Goal: Obtain resource: Obtain resource

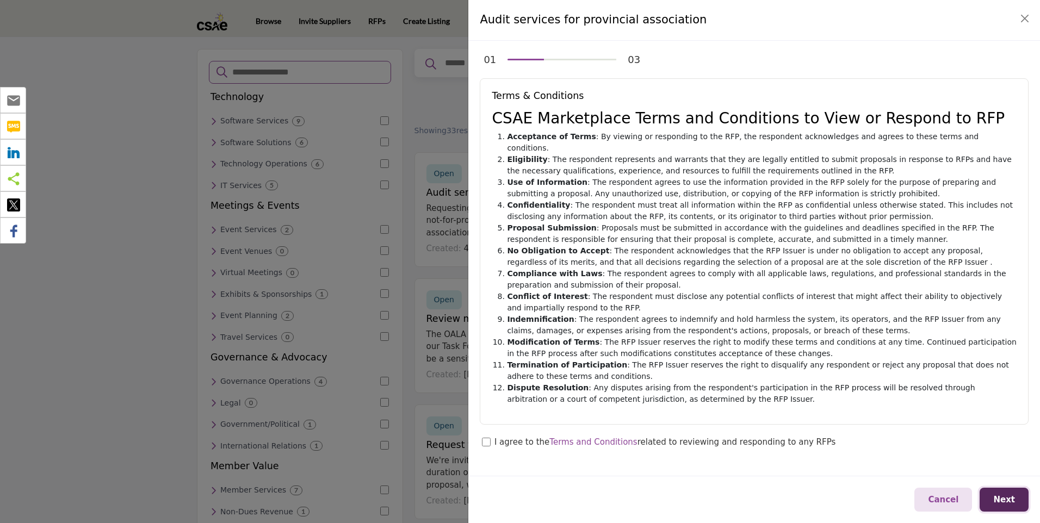
click at [1004, 498] on span "Next" at bounding box center [1004, 500] width 22 height 10
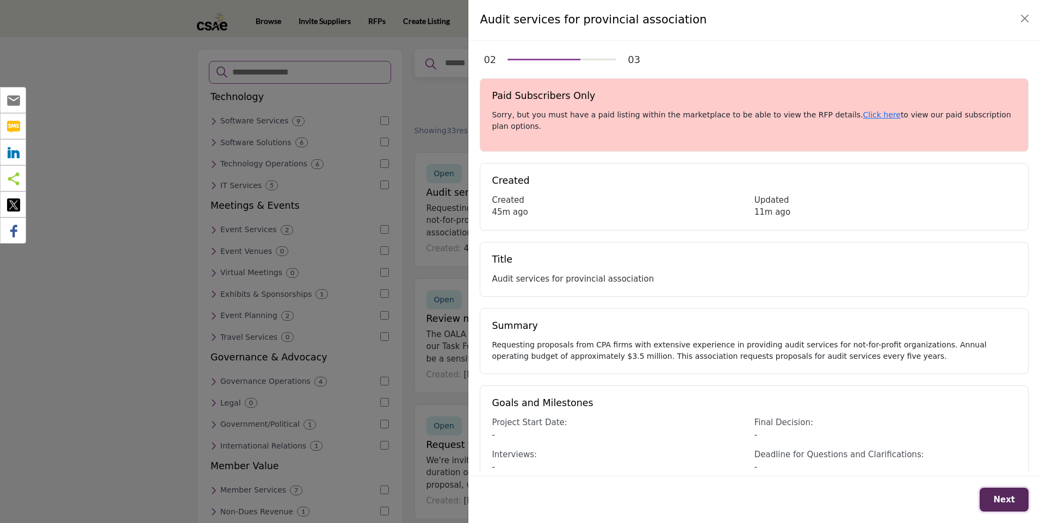
click at [1006, 500] on span "Next" at bounding box center [1004, 500] width 22 height 10
click at [1024, 16] on button "Close" at bounding box center [1024, 18] width 15 height 15
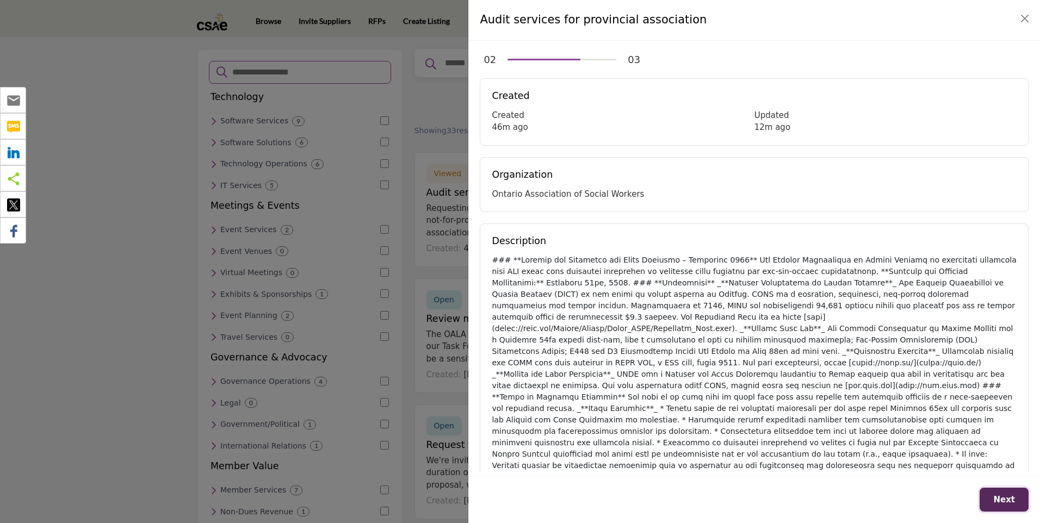
click at [1008, 502] on span "Next" at bounding box center [1004, 500] width 22 height 10
click at [998, 498] on span "Next" at bounding box center [1004, 500] width 22 height 10
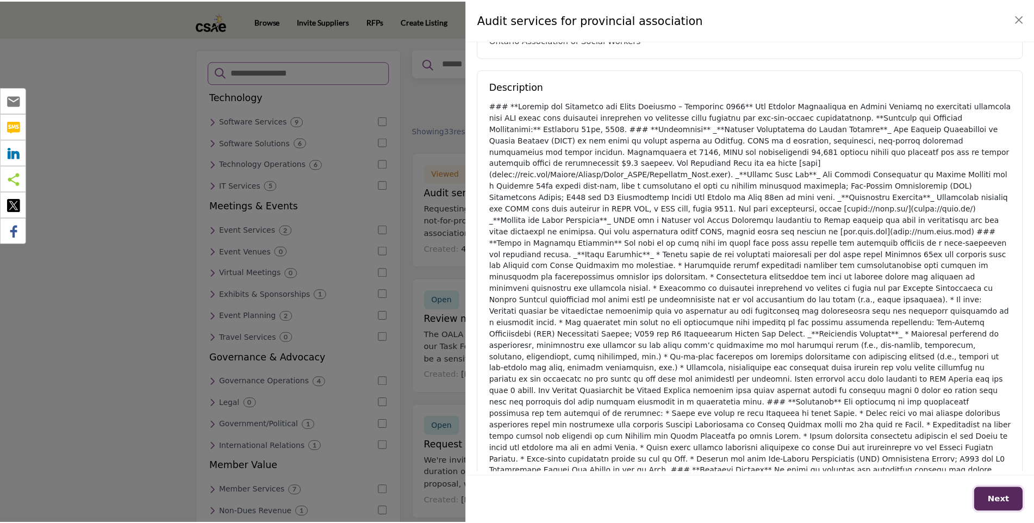
scroll to position [100, 0]
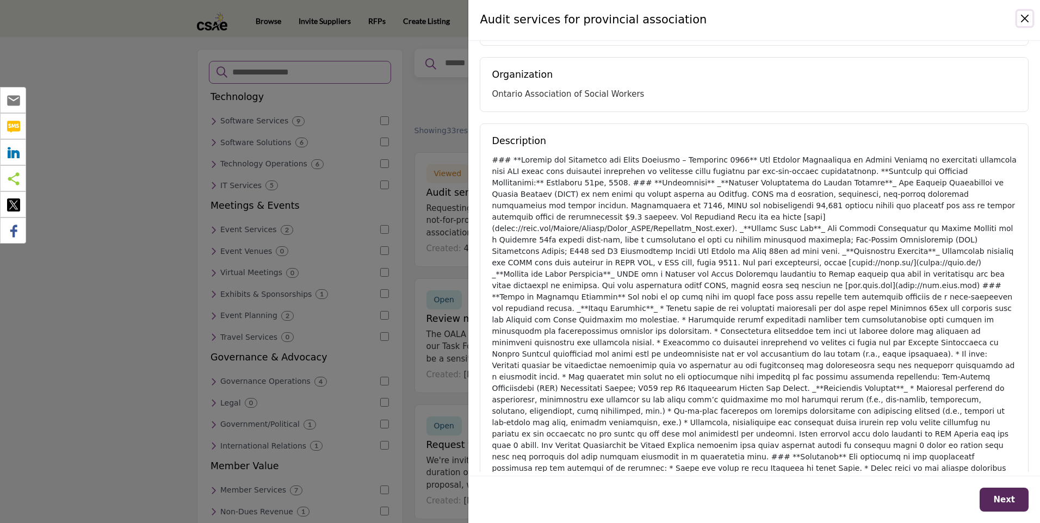
click at [1017, 14] on button "Close" at bounding box center [1024, 18] width 15 height 15
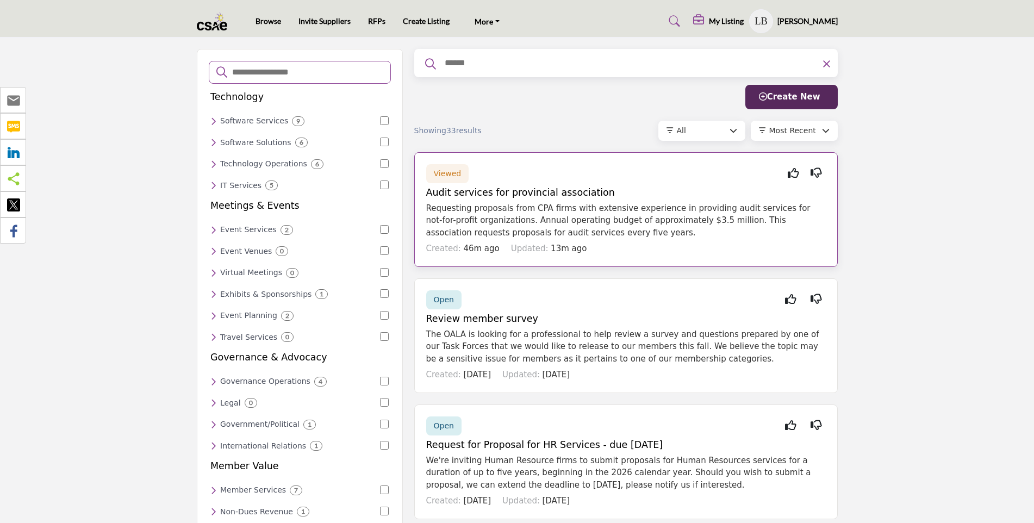
click at [453, 174] on span "Viewed" at bounding box center [448, 173] width 28 height 9
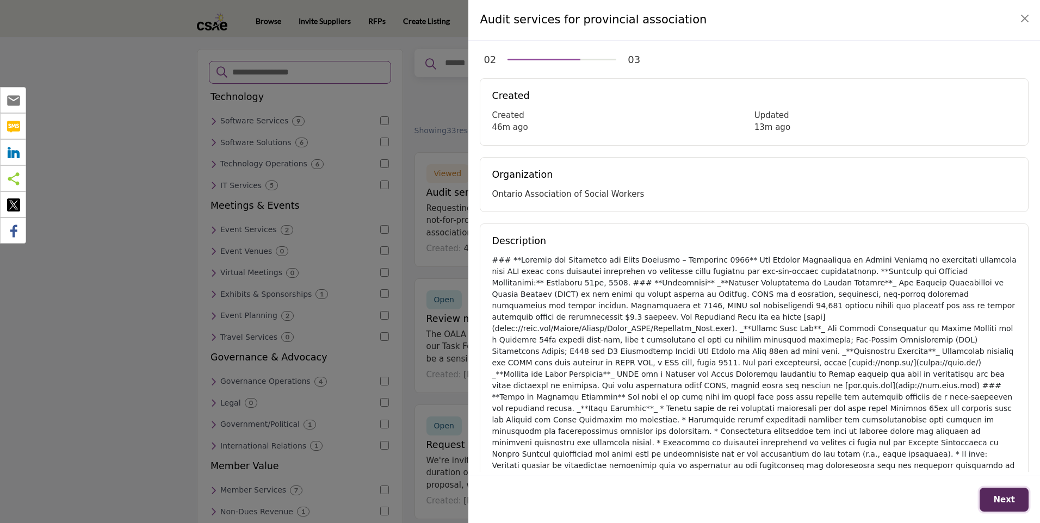
click at [1008, 495] on span "Next" at bounding box center [1004, 500] width 22 height 10
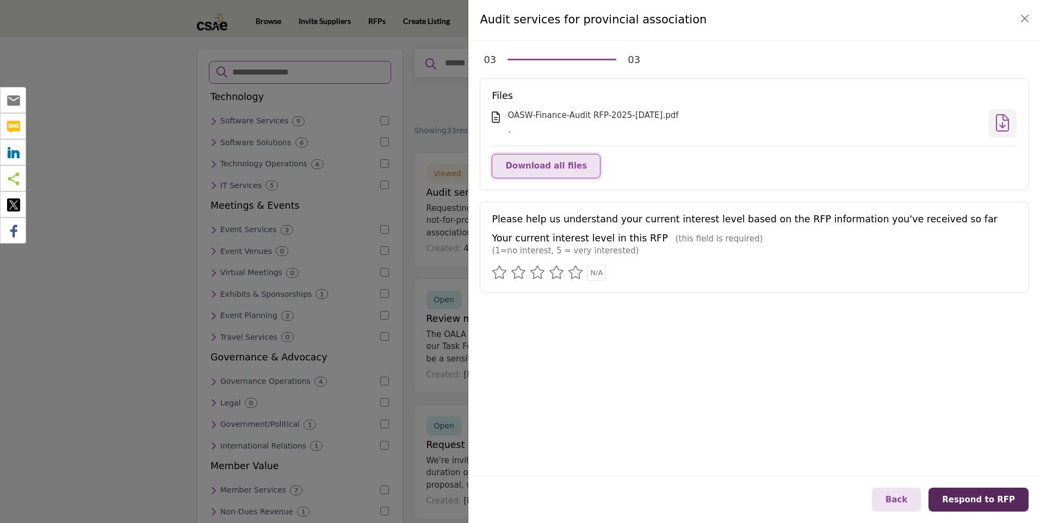
click at [533, 162] on span "Download all files" at bounding box center [546, 166] width 82 height 10
click at [580, 272] on icon at bounding box center [575, 272] width 15 height 14
click at [1002, 123] on icon at bounding box center [1002, 122] width 13 height 1
click at [984, 498] on span "Respond to RFP" at bounding box center [978, 500] width 73 height 10
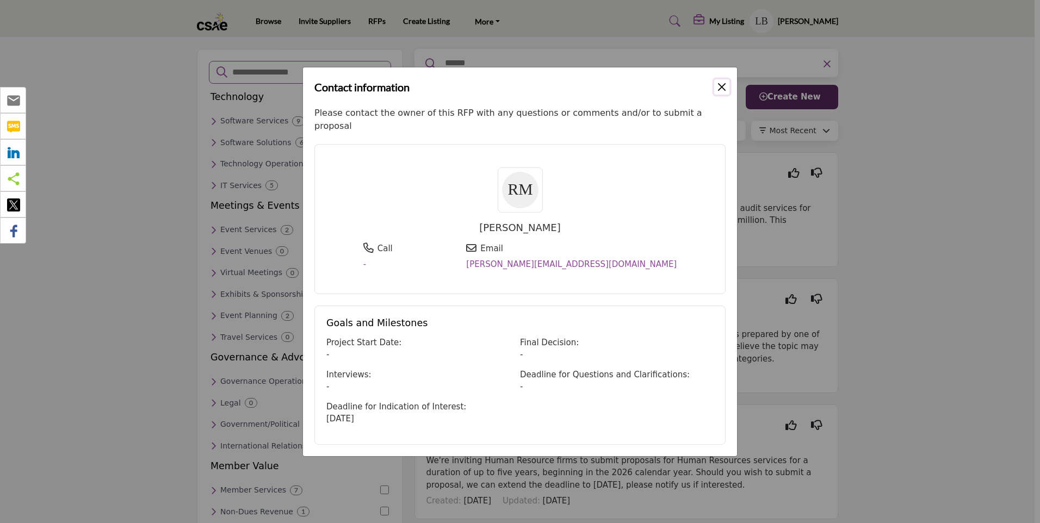
click at [720, 95] on button "Close" at bounding box center [721, 86] width 15 height 15
